Goal: Task Accomplishment & Management: Manage account settings

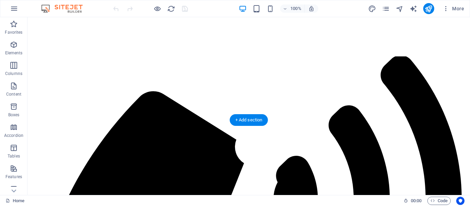
scroll to position [103, 0]
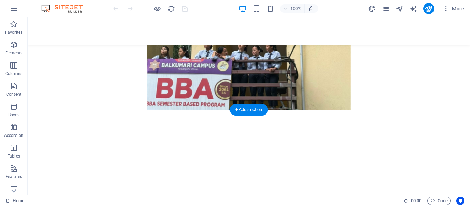
click at [260, 87] on figure at bounding box center [249, 54] width 420 height 111
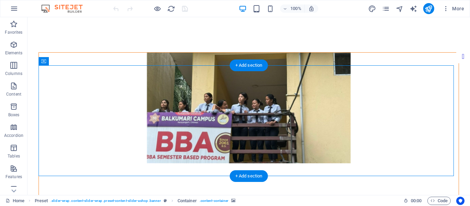
scroll to position [34, 0]
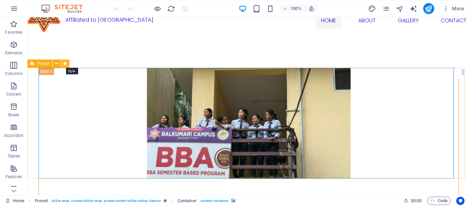
click at [65, 63] on icon at bounding box center [65, 63] width 4 height 7
select select "px"
select select "rem"
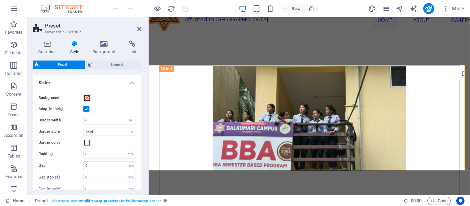
click at [87, 107] on label at bounding box center [86, 109] width 6 height 6
click at [0, 0] on input "Adaptive height" at bounding box center [0, 0] width 0 height 0
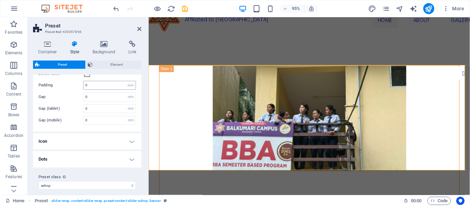
scroll to position [74, 0]
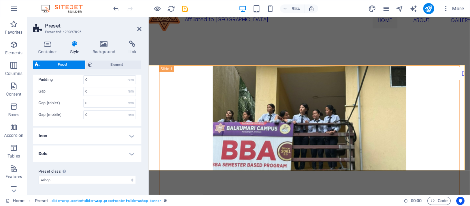
click at [117, 135] on h4 "Icon" at bounding box center [87, 136] width 108 height 17
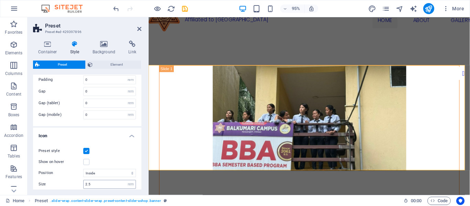
scroll to position [109, 0]
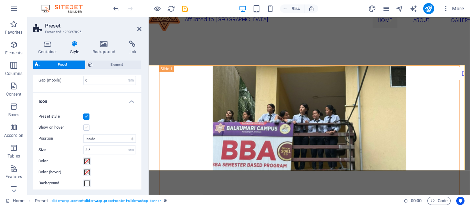
click at [86, 128] on label at bounding box center [86, 128] width 6 height 6
click at [0, 0] on input "Show on hover" at bounding box center [0, 0] width 0 height 0
click at [86, 128] on label at bounding box center [86, 128] width 6 height 6
click at [0, 0] on input "Show on hover" at bounding box center [0, 0] width 0 height 0
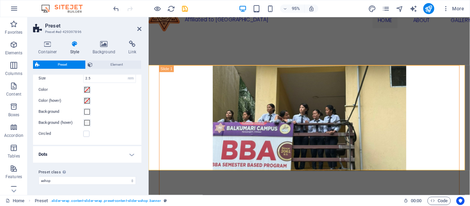
scroll to position [181, 0]
click at [89, 113] on span at bounding box center [87, 111] width 6 height 6
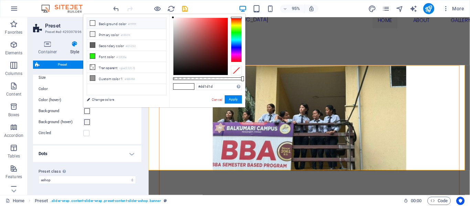
click at [220, 25] on div at bounding box center [200, 46] width 54 height 57
click at [224, 21] on div at bounding box center [200, 46] width 54 height 57
click at [136, 21] on li "Background color #ffffff" at bounding box center [126, 23] width 79 height 11
type input "#ec1616"
click at [222, 22] on div at bounding box center [200, 46] width 54 height 57
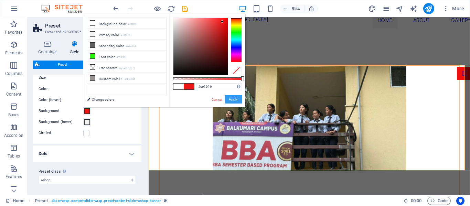
click at [235, 100] on button "Apply" at bounding box center [233, 99] width 17 height 8
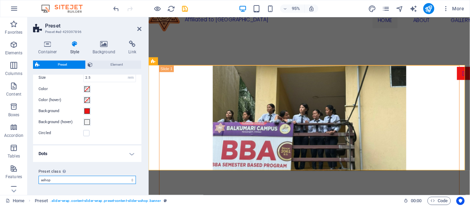
click at [111, 182] on select "ashop Add preset class" at bounding box center [87, 180] width 97 height 8
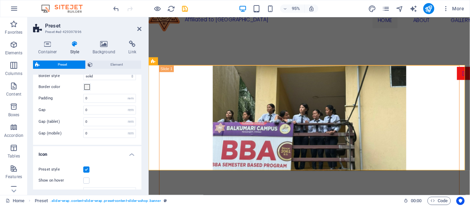
scroll to position [9, 0]
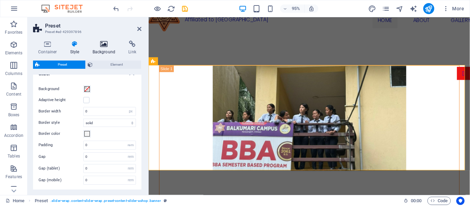
click at [113, 47] on icon at bounding box center [103, 44] width 33 height 7
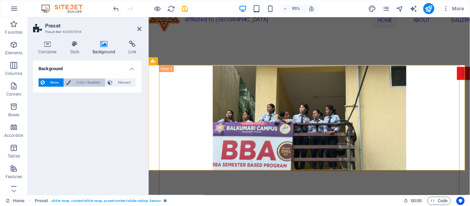
click at [82, 79] on span "Color / Gradient" at bounding box center [88, 82] width 30 height 8
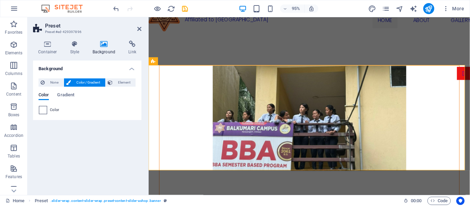
click at [47, 109] on div at bounding box center [43, 110] width 8 height 8
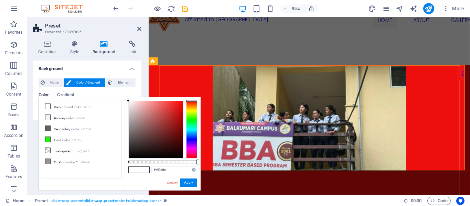
click at [180, 104] on div at bounding box center [156, 129] width 54 height 57
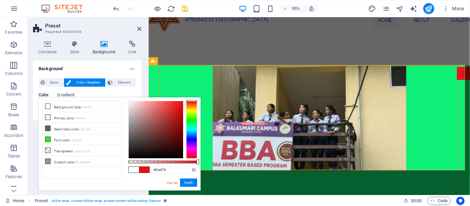
click at [195, 124] on div at bounding box center [191, 130] width 11 height 58
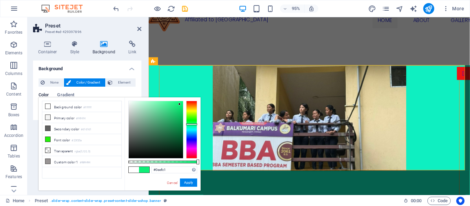
click at [195, 127] on div at bounding box center [191, 130] width 11 height 58
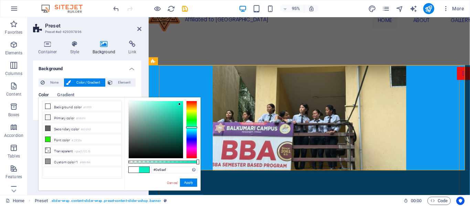
click at [195, 133] on div at bounding box center [191, 130] width 11 height 58
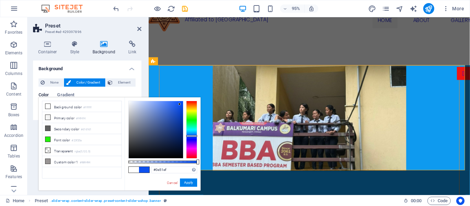
click at [195, 136] on div at bounding box center [191, 130] width 11 height 58
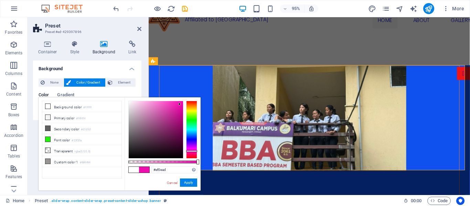
click at [193, 151] on div at bounding box center [191, 130] width 11 height 58
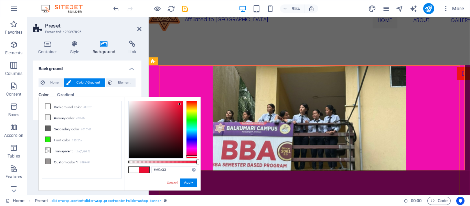
click at [193, 156] on div at bounding box center [191, 130] width 11 height 58
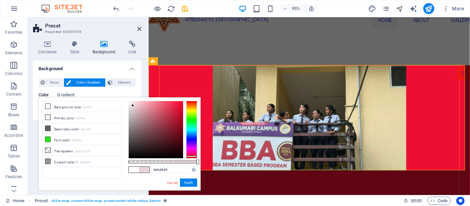
click at [133, 106] on div at bounding box center [156, 129] width 54 height 57
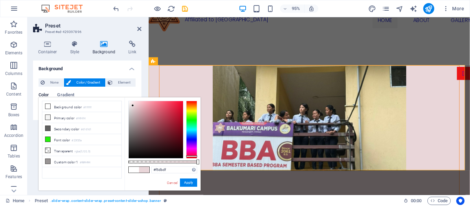
click at [134, 103] on div at bounding box center [156, 129] width 54 height 57
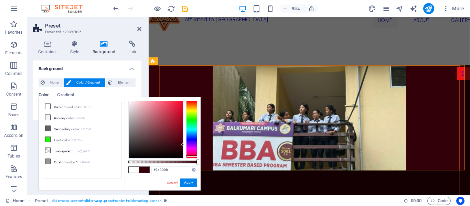
type input "#2c0007"
drag, startPoint x: 130, startPoint y: 103, endPoint x: 188, endPoint y: 148, distance: 73.0
click at [188, 148] on div at bounding box center [162, 130] width 69 height 58
click at [192, 180] on button "Apply" at bounding box center [188, 183] width 17 height 8
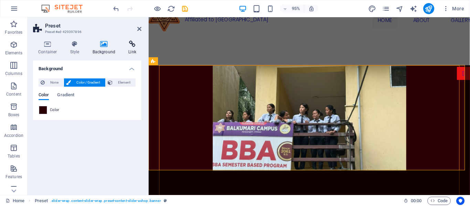
click at [134, 46] on icon at bounding box center [132, 44] width 18 height 7
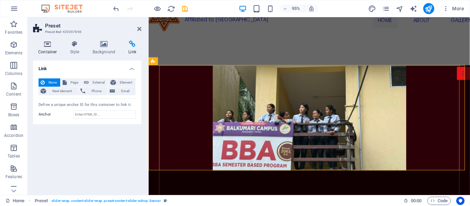
click at [50, 44] on icon at bounding box center [47, 44] width 29 height 7
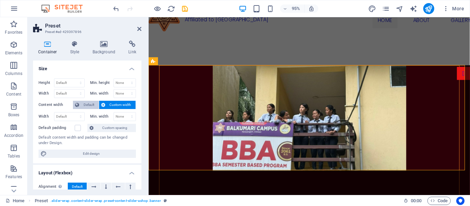
click at [78, 105] on icon at bounding box center [77, 105] width 4 height 8
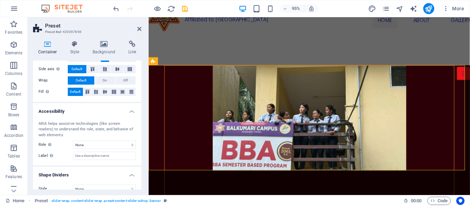
scroll to position [138, 0]
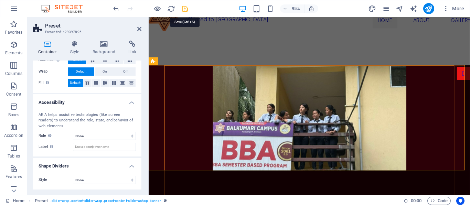
click at [188, 6] on icon "save" at bounding box center [185, 9] width 8 height 8
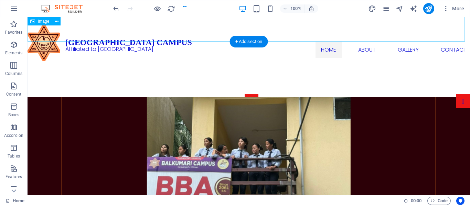
scroll to position [0, 0]
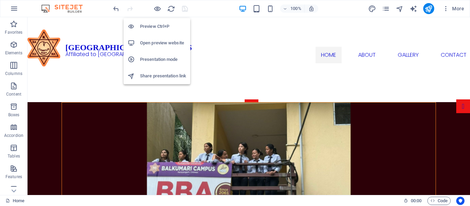
click at [153, 29] on h6 "Preview Ctrl+P" at bounding box center [163, 26] width 46 height 8
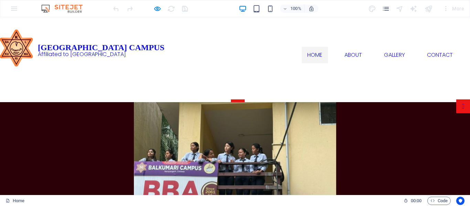
click at [15, 10] on div "100% More" at bounding box center [234, 8] width 469 height 17
click at [14, 8] on div "100% More" at bounding box center [234, 8] width 469 height 17
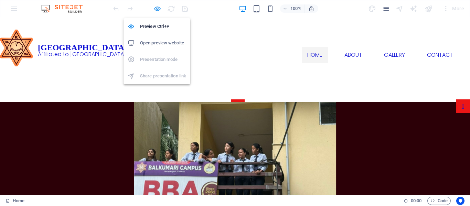
click at [158, 8] on icon "button" at bounding box center [157, 9] width 8 height 8
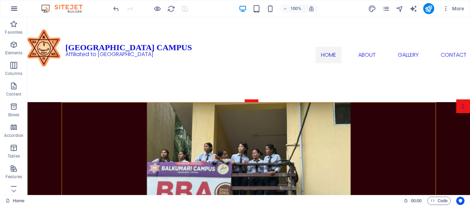
click at [14, 6] on icon "button" at bounding box center [14, 8] width 8 height 8
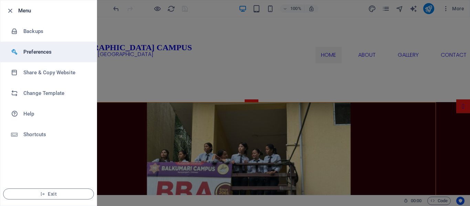
click at [71, 51] on h6 "Preferences" at bounding box center [55, 52] width 64 height 8
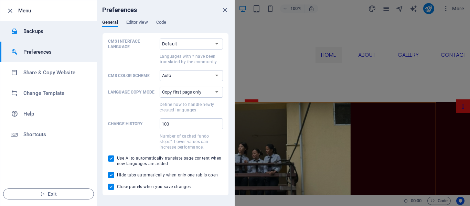
click at [56, 34] on h6 "Backups" at bounding box center [55, 31] width 64 height 8
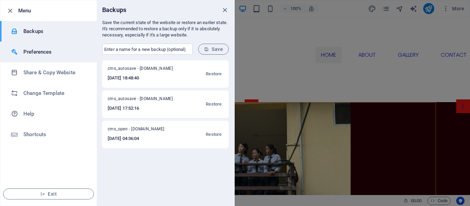
click at [62, 50] on h6 "Preferences" at bounding box center [55, 52] width 64 height 8
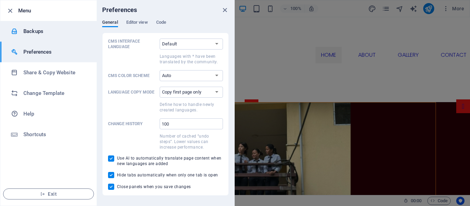
click at [60, 34] on h6 "Backups" at bounding box center [55, 31] width 64 height 8
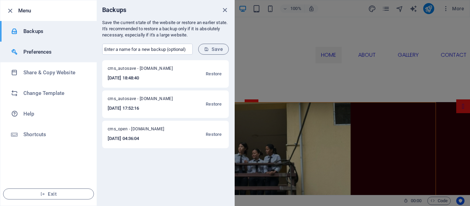
click at [56, 52] on h6 "Preferences" at bounding box center [55, 52] width 64 height 8
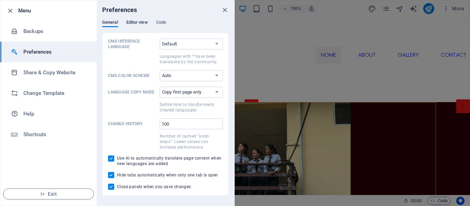
click at [135, 23] on span "Editor view" at bounding box center [137, 23] width 22 height 10
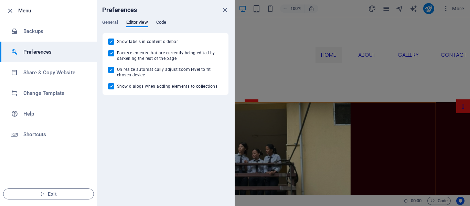
click at [163, 23] on span "Code" at bounding box center [161, 23] width 10 height 10
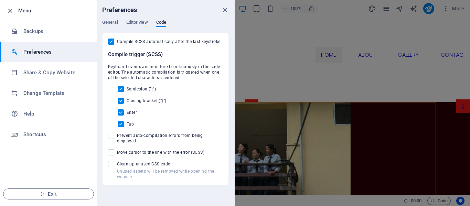
click at [253, 69] on div at bounding box center [235, 103] width 470 height 206
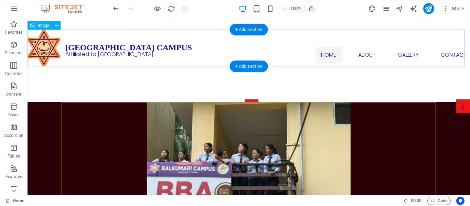
click at [189, 41] on figure at bounding box center [249, 48] width 442 height 37
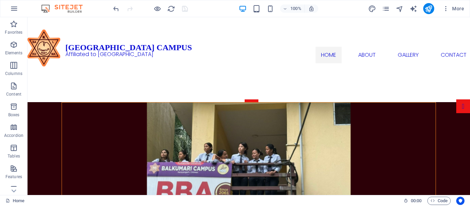
drag, startPoint x: 127, startPoint y: 21, endPoint x: 102, endPoint y: 28, distance: 25.5
click at [97, 31] on figure at bounding box center [249, 48] width 442 height 37
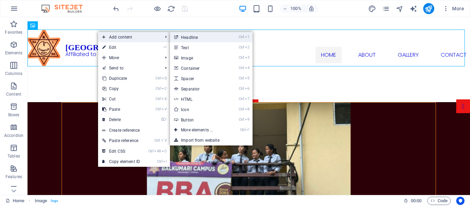
click at [183, 38] on link "Ctrl 1 Headline" at bounding box center [198, 37] width 57 height 10
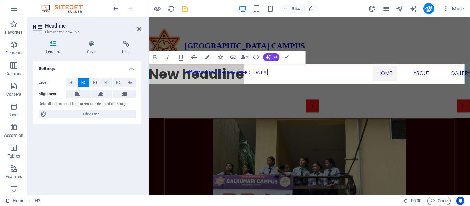
click at [136, 26] on h2 "Headline" at bounding box center [93, 26] width 96 height 6
click at [139, 29] on icon at bounding box center [139, 29] width 4 height 6
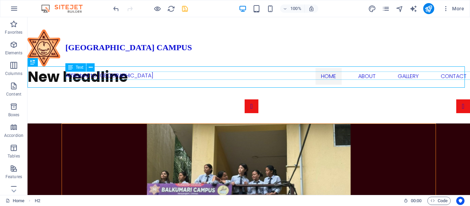
click at [98, 77] on div "Affiliated to [GEOGRAPHIC_DATA]" at bounding box center [286, 76] width 442 height 8
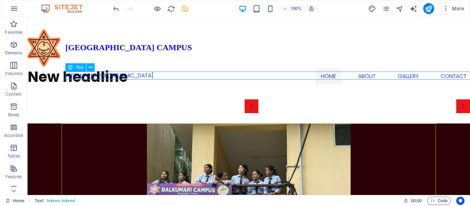
click at [85, 77] on div "Affiliated to [GEOGRAPHIC_DATA]" at bounding box center [286, 76] width 442 height 8
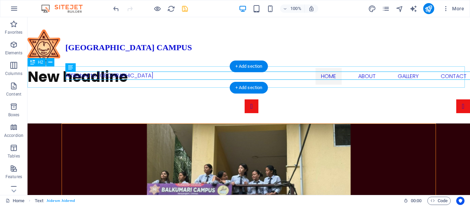
click at [53, 77] on div "New headline" at bounding box center [249, 76] width 442 height 21
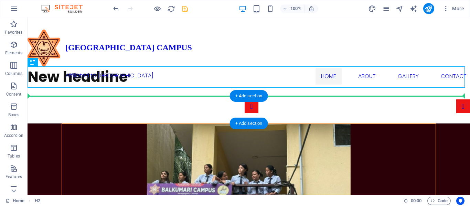
drag, startPoint x: 53, startPoint y: 77, endPoint x: 53, endPoint y: 107, distance: 29.9
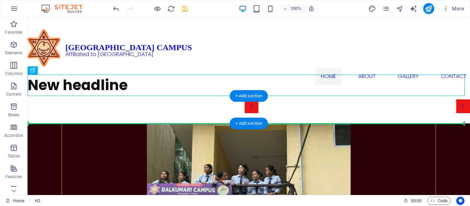
drag, startPoint x: 65, startPoint y: 87, endPoint x: 66, endPoint y: 115, distance: 27.6
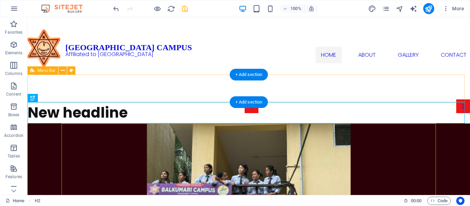
click at [104, 82] on div "Home About Gallery Contact" at bounding box center [249, 89] width 442 height 28
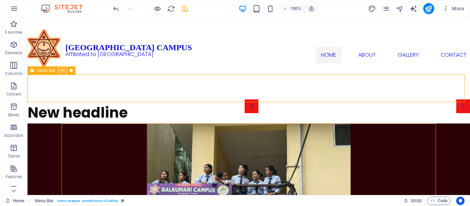
click at [63, 69] on icon at bounding box center [63, 70] width 4 height 7
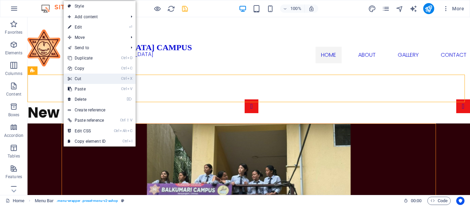
click at [90, 76] on link "Ctrl X Cut" at bounding box center [87, 79] width 46 height 10
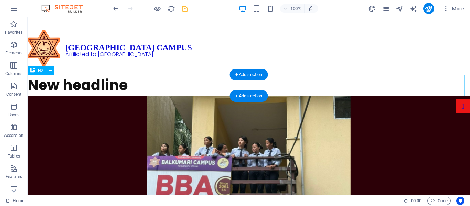
click at [189, 86] on div "New headline" at bounding box center [249, 85] width 442 height 21
click at [162, 79] on div "New headline" at bounding box center [249, 85] width 442 height 21
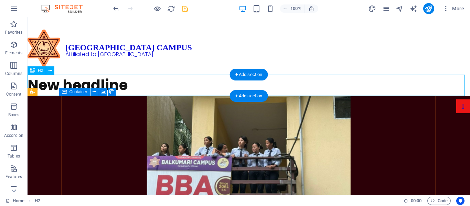
click at [78, 79] on div "New headline" at bounding box center [249, 85] width 442 height 21
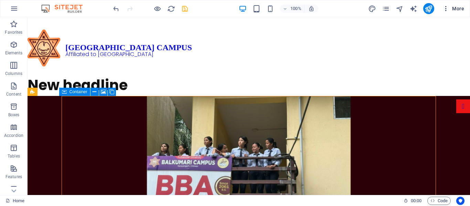
click at [447, 9] on icon "button" at bounding box center [445, 8] width 7 height 7
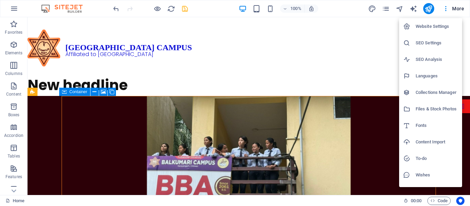
click at [438, 30] on h6 "Website Settings" at bounding box center [437, 26] width 42 height 8
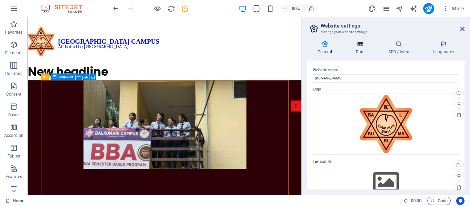
click at [362, 48] on h4 "Data" at bounding box center [361, 48] width 33 height 14
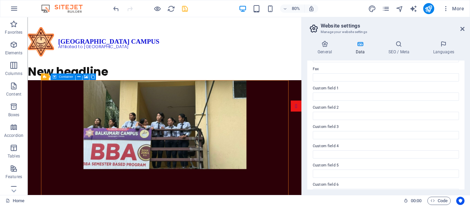
scroll to position [202, 0]
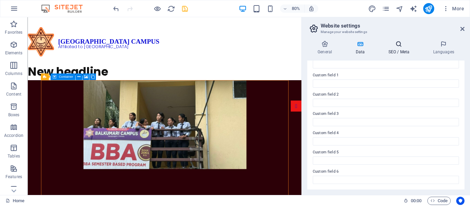
click at [405, 45] on icon at bounding box center [399, 44] width 42 height 7
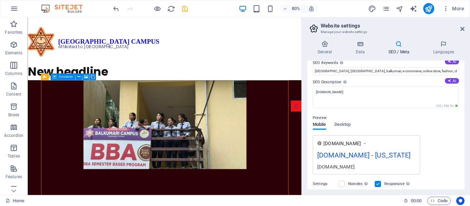
scroll to position [134, 0]
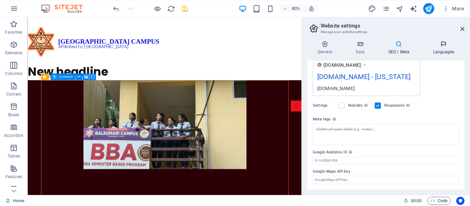
click at [436, 52] on h4 "Languages" at bounding box center [444, 48] width 42 height 14
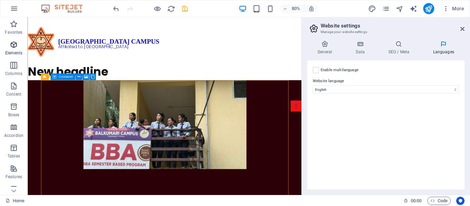
click at [19, 45] on span "Elements" at bounding box center [14, 49] width 28 height 17
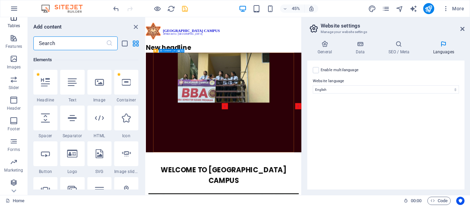
scroll to position [132, 0]
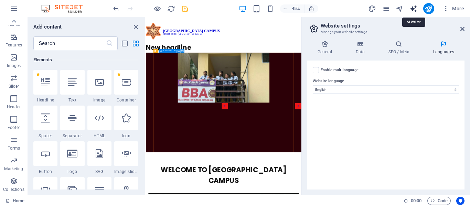
click at [414, 7] on icon "text_generator" at bounding box center [413, 9] width 8 height 8
select select "English"
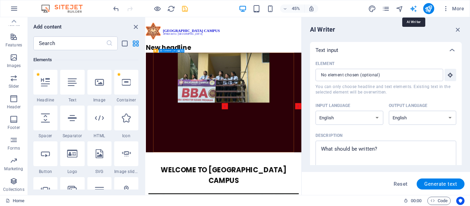
click at [414, 7] on icon "text_generator" at bounding box center [413, 9] width 8 height 8
click at [439, 9] on div "More" at bounding box center [417, 8] width 99 height 11
click at [445, 9] on icon "button" at bounding box center [445, 8] width 7 height 7
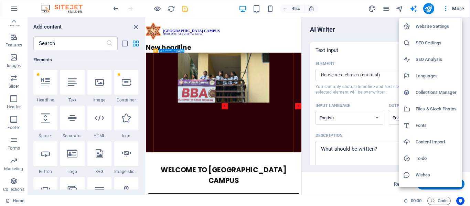
click at [462, 9] on div at bounding box center [235, 103] width 470 height 206
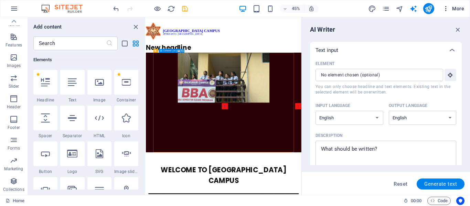
click at [461, 9] on span "More" at bounding box center [453, 8] width 22 height 7
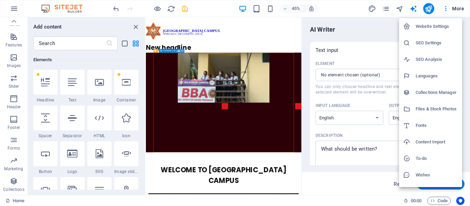
scroll to position [13, 0]
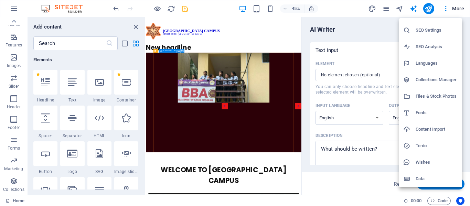
click at [445, 96] on h6 "Files & Stock Photos" at bounding box center [437, 96] width 42 height 8
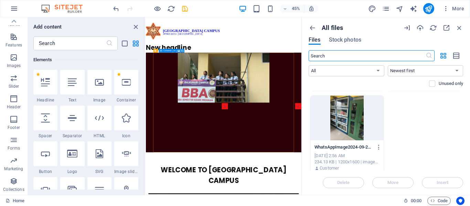
scroll to position [437, 0]
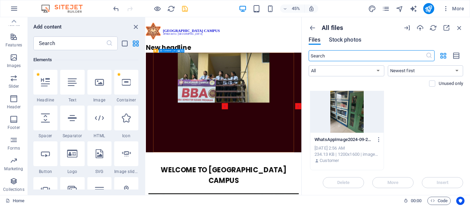
click at [356, 38] on span "Stock photos" at bounding box center [345, 40] width 32 height 8
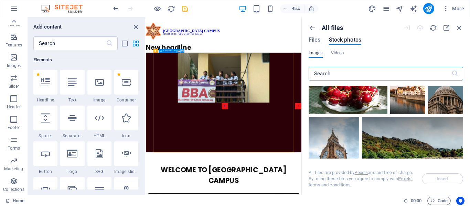
scroll to position [963, 0]
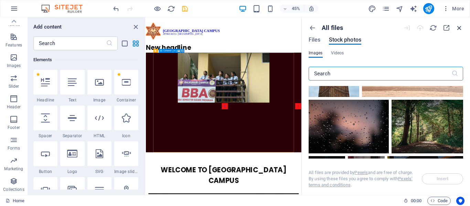
click at [458, 27] on icon "button" at bounding box center [460, 28] width 8 height 8
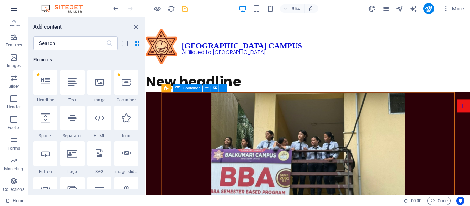
click at [17, 8] on icon "button" at bounding box center [14, 8] width 8 height 8
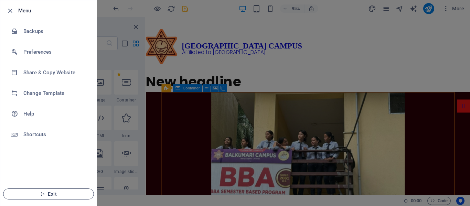
click at [63, 192] on span "Exit" at bounding box center [48, 194] width 79 height 6
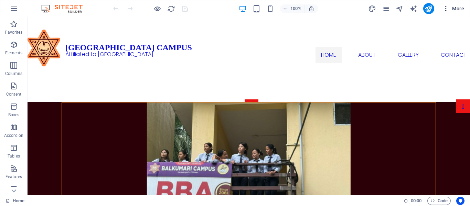
click at [445, 9] on icon "button" at bounding box center [445, 8] width 7 height 7
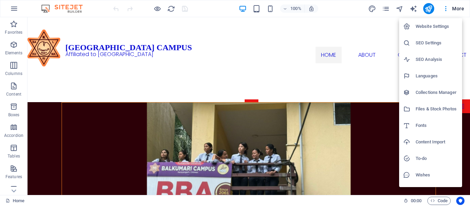
click at [442, 6] on div at bounding box center [235, 103] width 470 height 206
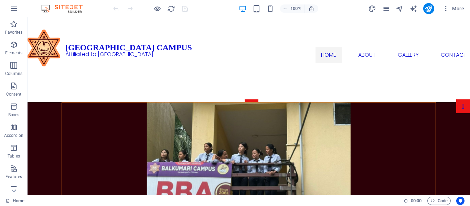
click at [443, 8] on icon "button" at bounding box center [445, 8] width 7 height 7
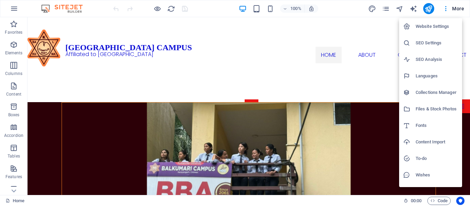
click at [387, 8] on div at bounding box center [235, 103] width 470 height 206
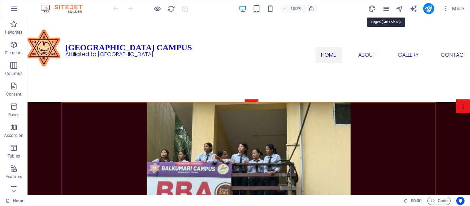
click at [387, 8] on icon "pages" at bounding box center [386, 9] width 8 height 8
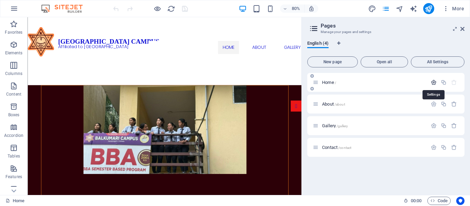
click at [437, 82] on icon "button" at bounding box center [434, 82] width 6 height 6
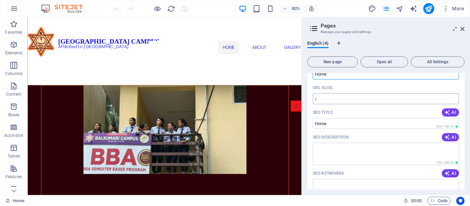
scroll to position [69, 0]
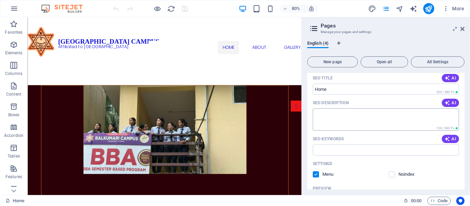
click at [389, 127] on textarea "SEO Description" at bounding box center [386, 119] width 146 height 22
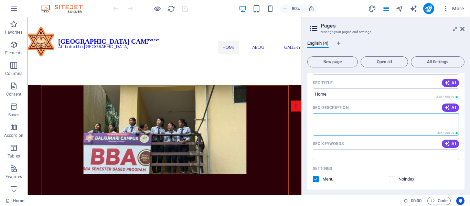
scroll to position [0, 0]
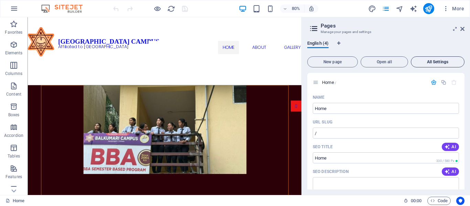
click at [438, 63] on span "All Settings" at bounding box center [437, 62] width 47 height 4
click at [463, 30] on icon at bounding box center [462, 29] width 4 height 6
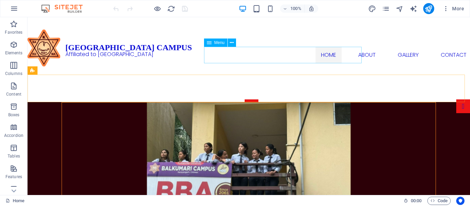
click at [220, 41] on span "Menu" at bounding box center [219, 43] width 10 height 4
click at [218, 42] on span "Menu" at bounding box center [219, 43] width 10 height 4
click at [100, 43] on figure at bounding box center [249, 48] width 442 height 37
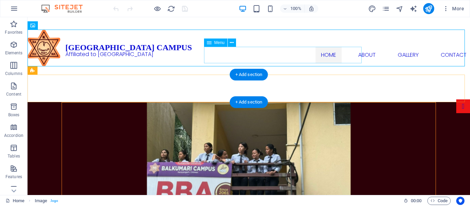
click at [223, 49] on nav "Home About Gallery Contact" at bounding box center [393, 55] width 374 height 17
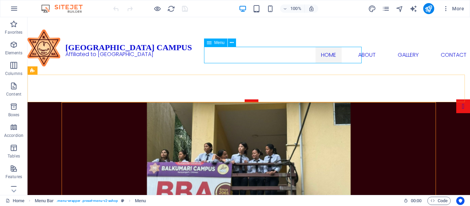
click at [220, 42] on span "Menu" at bounding box center [219, 43] width 10 height 4
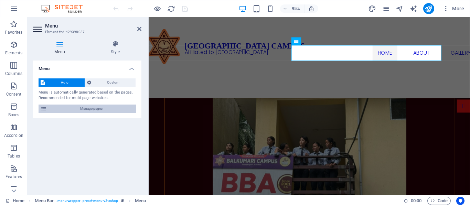
click at [104, 109] on span "Manage pages" at bounding box center [91, 109] width 85 height 8
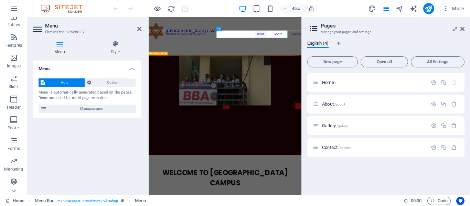
scroll to position [132, 0]
click at [314, 54] on nav "Home About Gallery Contact" at bounding box center [463, 55] width 329 height 17
click at [342, 103] on span "/about" at bounding box center [339, 105] width 11 height 4
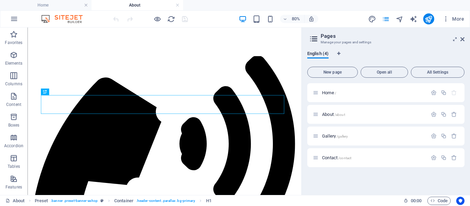
scroll to position [0, 0]
click at [393, 92] on p "Home /" at bounding box center [373, 92] width 103 height 4
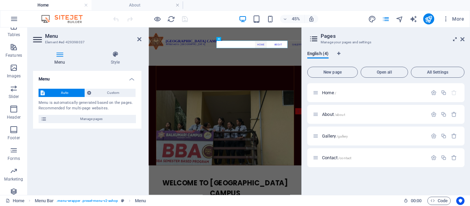
click at [455, 40] on icon at bounding box center [455, 39] width 0 height 6
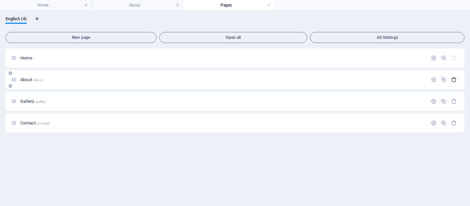
click at [453, 79] on icon "button" at bounding box center [454, 80] width 6 height 6
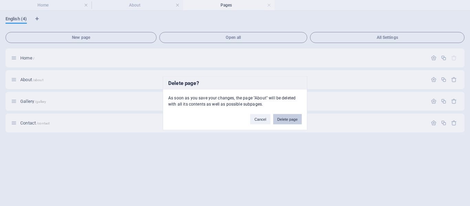
click at [287, 116] on button "Delete page" at bounding box center [287, 119] width 29 height 10
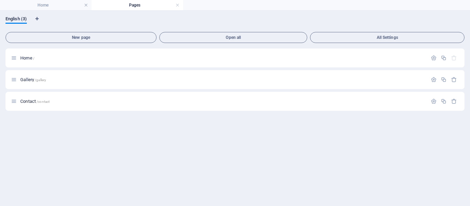
click at [159, 6] on h4 "Pages" at bounding box center [138, 5] width 92 height 8
click at [68, 7] on h4 "Home" at bounding box center [46, 5] width 92 height 8
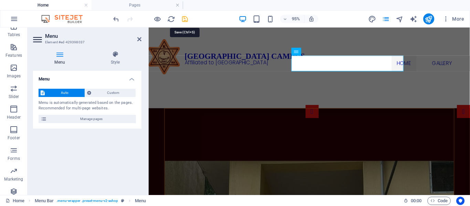
click at [182, 16] on icon "save" at bounding box center [185, 19] width 8 height 8
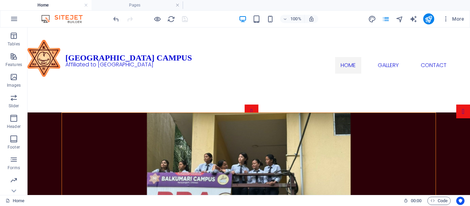
scroll to position [138, 0]
click at [18, 46] on span "Features" at bounding box center [14, 45] width 28 height 17
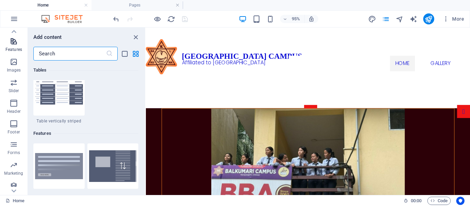
scroll to position [2682, 0]
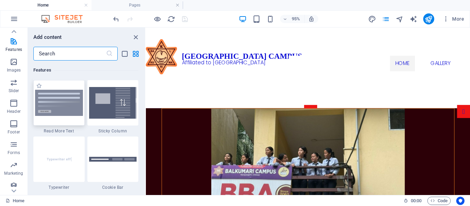
click at [70, 104] on img at bounding box center [59, 103] width 48 height 26
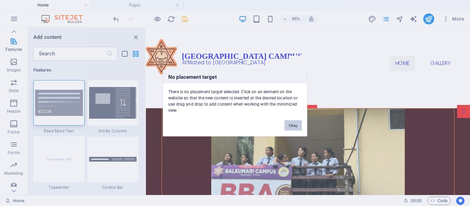
click at [298, 126] on button "Okay" at bounding box center [293, 125] width 17 height 10
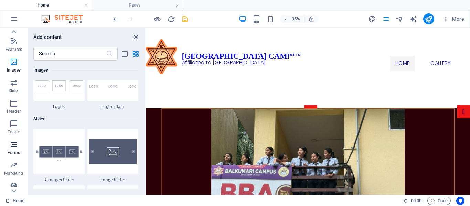
scroll to position [142, 0]
